Goal: Task Accomplishment & Management: Complete application form

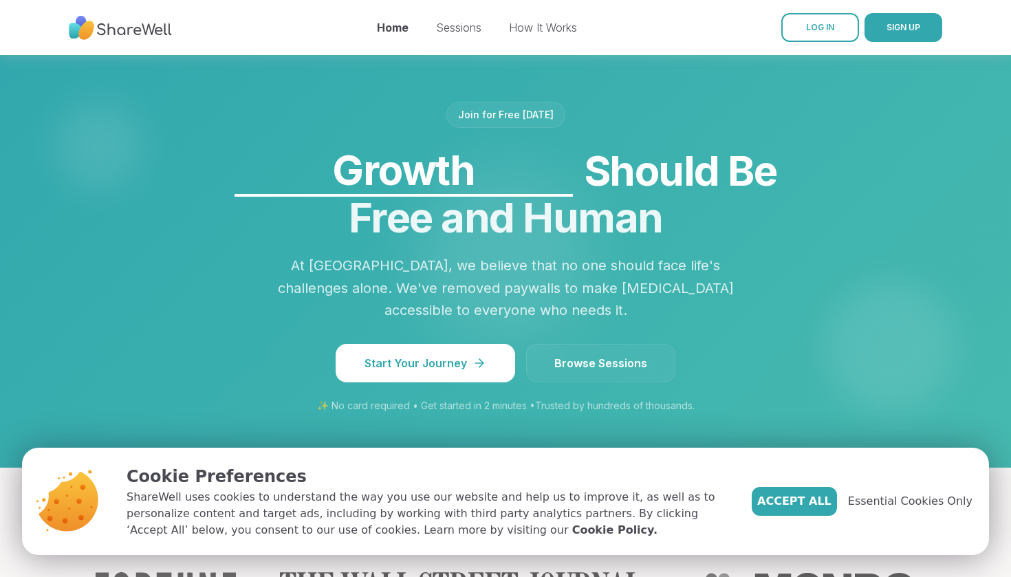
scroll to position [1149, 0]
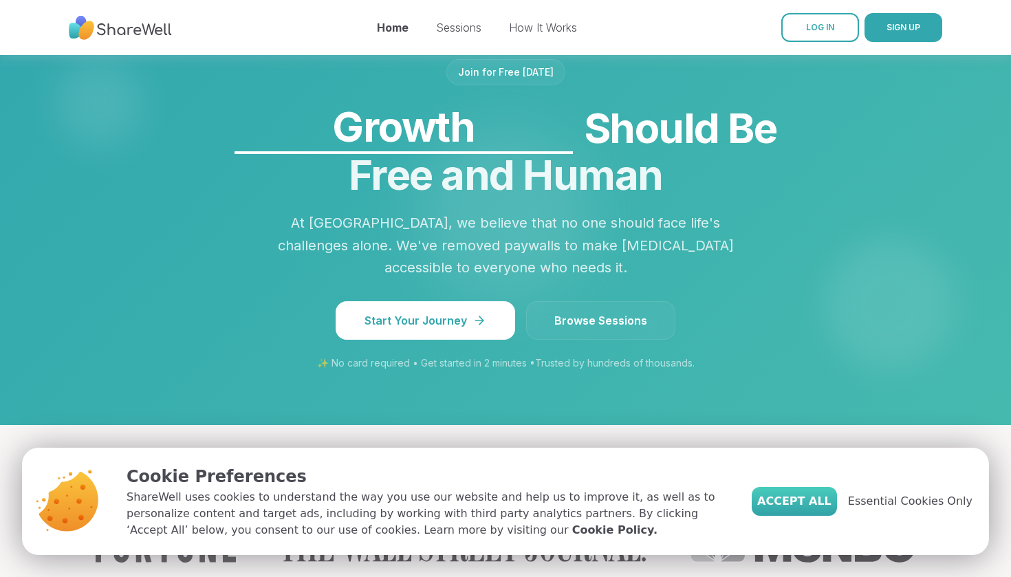
click at [792, 507] on span "Accept All" at bounding box center [794, 501] width 74 height 16
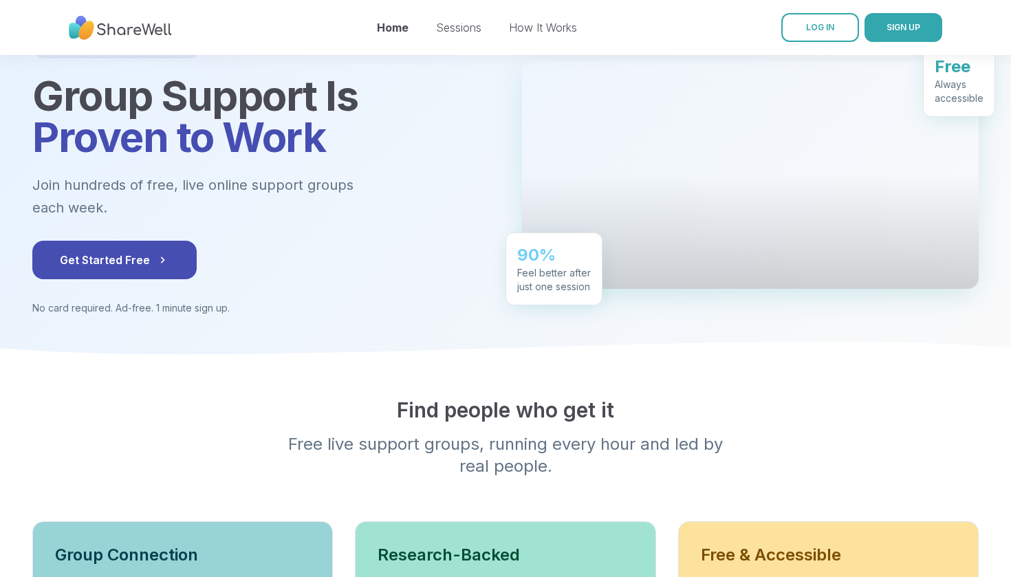
scroll to position [106, 0]
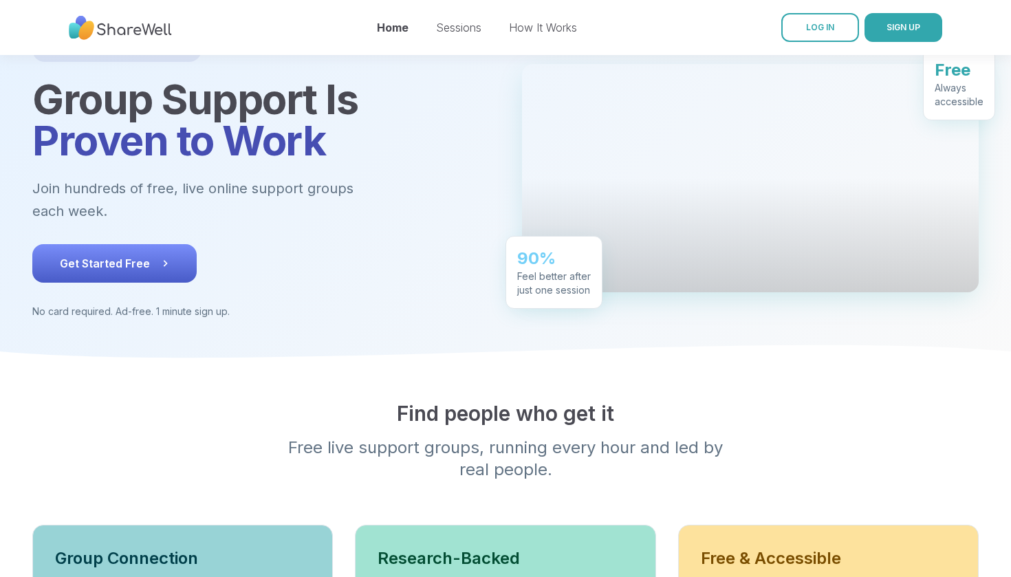
click at [126, 247] on button "Get Started Free" at bounding box center [114, 263] width 164 height 38
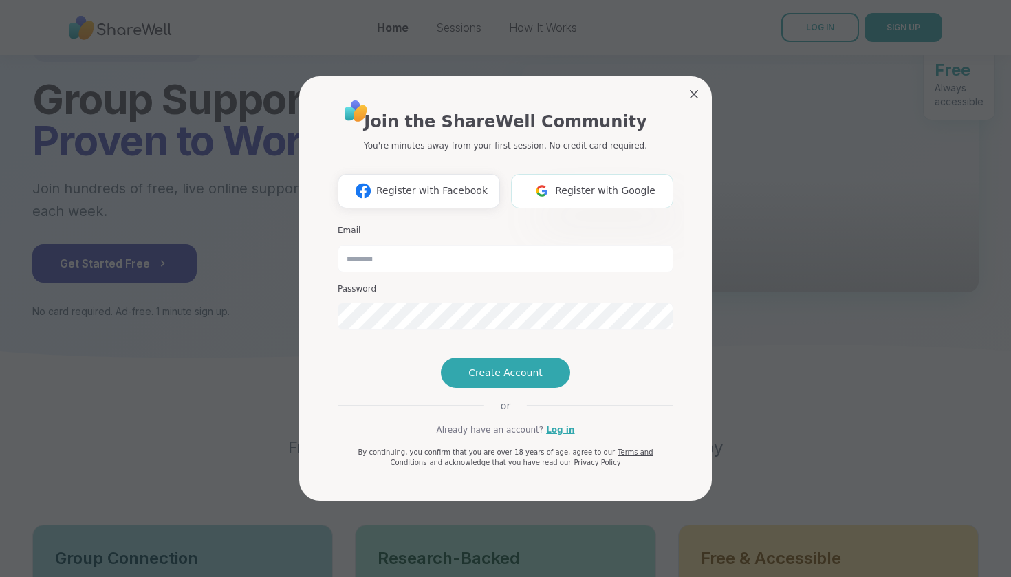
click at [600, 175] on button "Register with Google" at bounding box center [592, 191] width 162 height 34
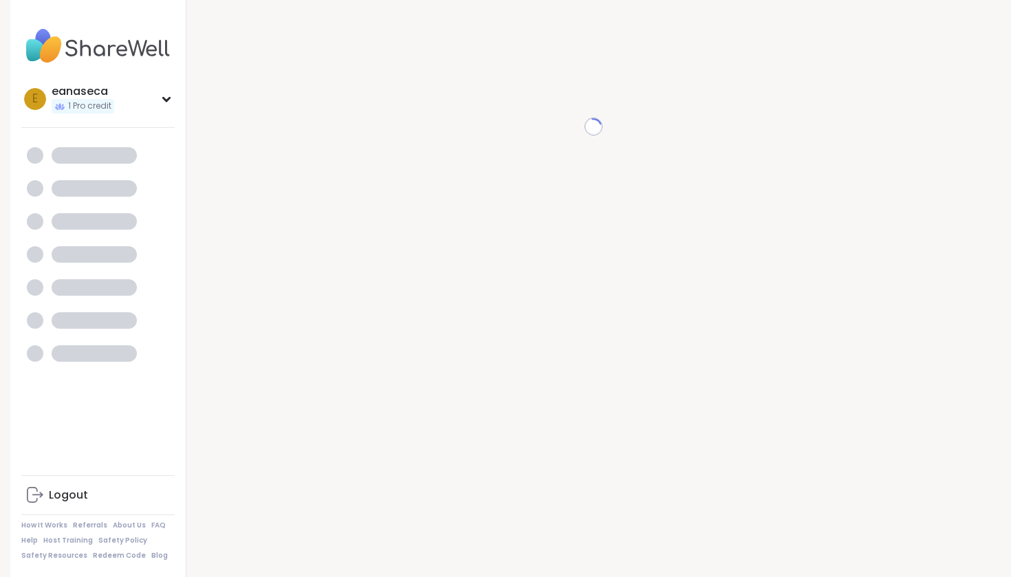
scroll to position [14, 0]
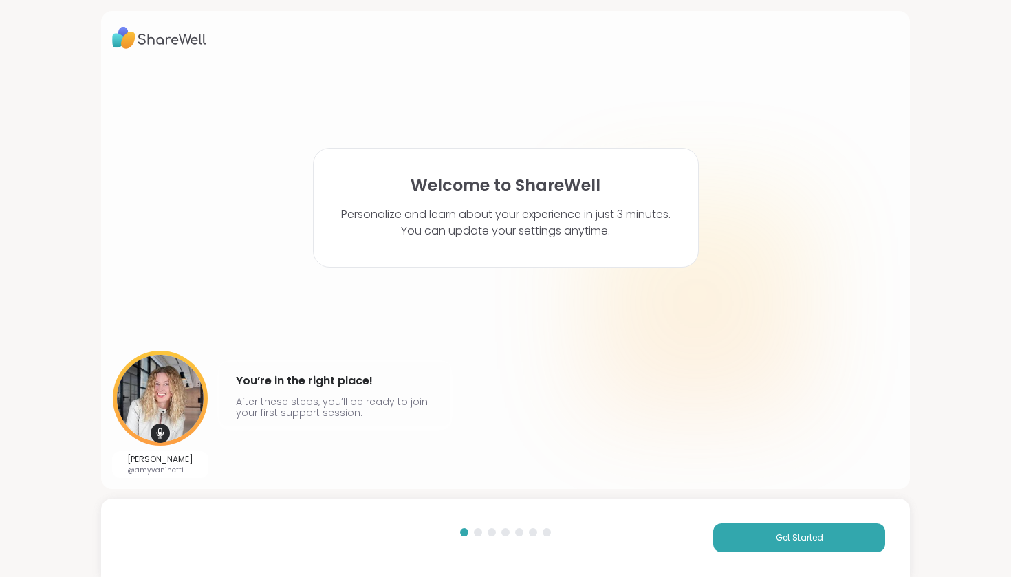
click at [478, 530] on div at bounding box center [478, 532] width 8 height 8
click at [478, 534] on div at bounding box center [478, 532] width 8 height 8
click at [772, 542] on button "Get Started" at bounding box center [799, 537] width 172 height 29
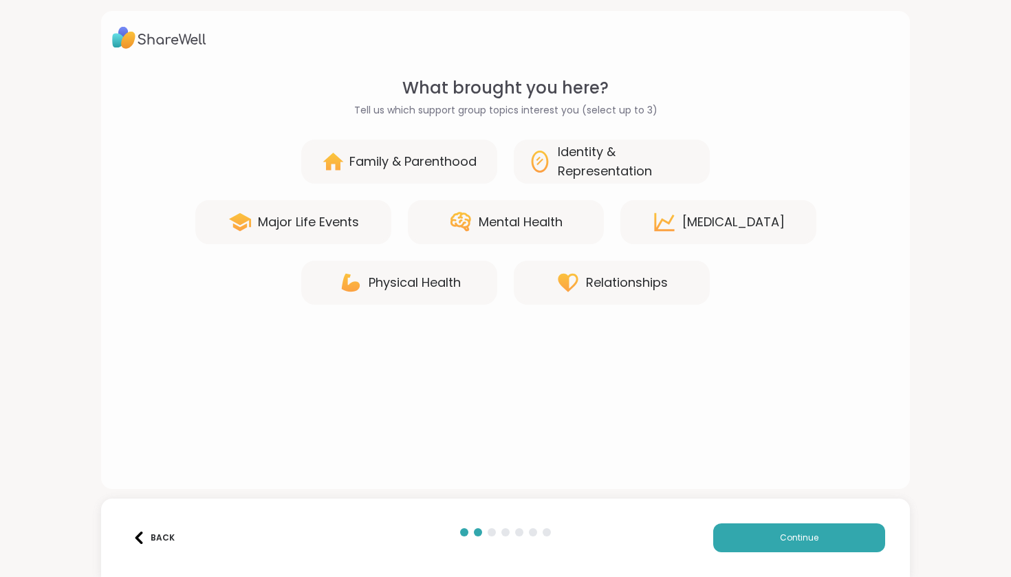
click at [138, 532] on img at bounding box center [139, 537] width 12 height 12
